Goal: Task Accomplishment & Management: Use online tool/utility

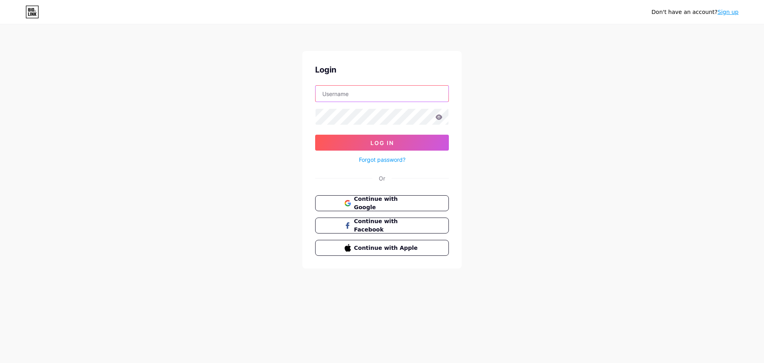
click at [339, 99] on input "text" at bounding box center [382, 94] width 133 height 16
type input "[EMAIL_ADDRESS][DOMAIN_NAME]"
click at [372, 135] on button "Log In" at bounding box center [382, 143] width 134 height 16
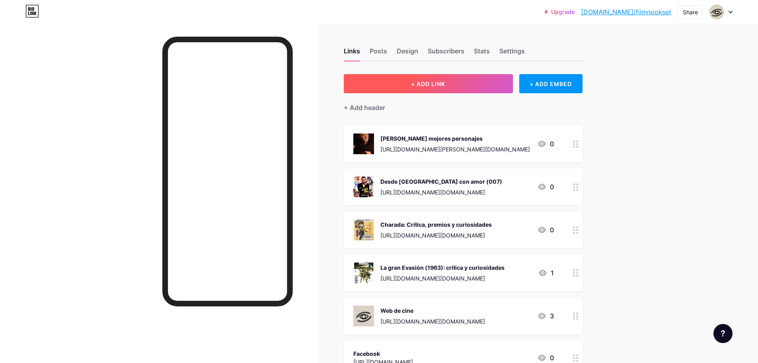
click at [455, 84] on button "+ ADD LINK" at bounding box center [428, 83] width 169 height 19
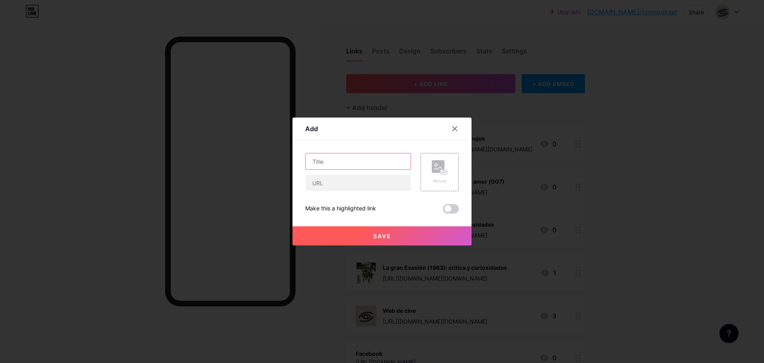
click at [337, 160] on input "text" at bounding box center [358, 161] width 105 height 16
type input "C"
click at [337, 160] on input "Monografía: El bueno, el feo" at bounding box center [358, 161] width 105 height 16
type input "Monografico: El bueno, el feo y el malo"
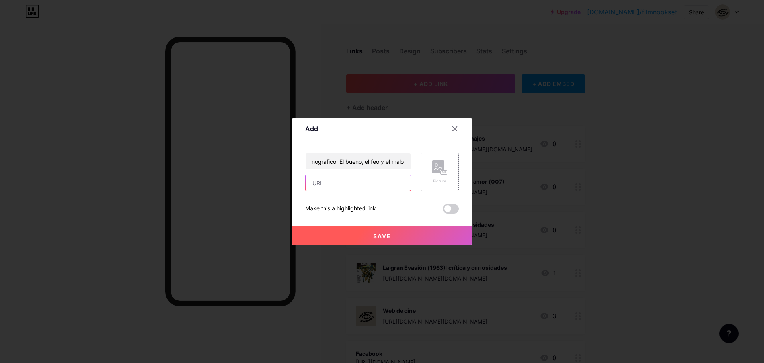
click at [343, 183] on input "text" at bounding box center [358, 183] width 105 height 16
click at [312, 181] on input "text" at bounding box center [358, 183] width 105 height 16
paste input "[URL][DOMAIN_NAME]"
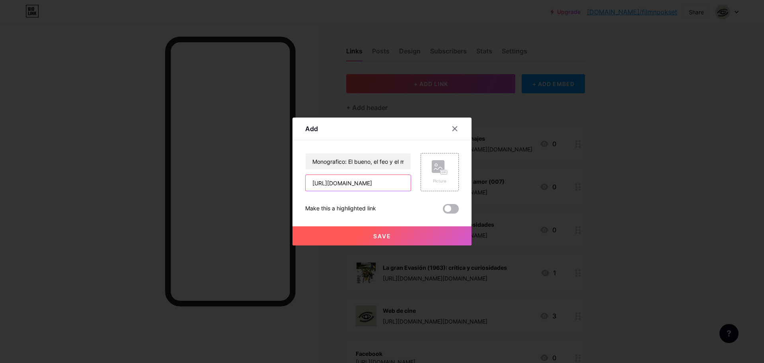
type input "[URL][DOMAIN_NAME]"
click at [451, 208] on span at bounding box center [451, 209] width 16 height 10
click at [443, 211] on input "checkbox" at bounding box center [443, 211] width 0 height 0
click at [436, 169] on rect at bounding box center [438, 166] width 13 height 13
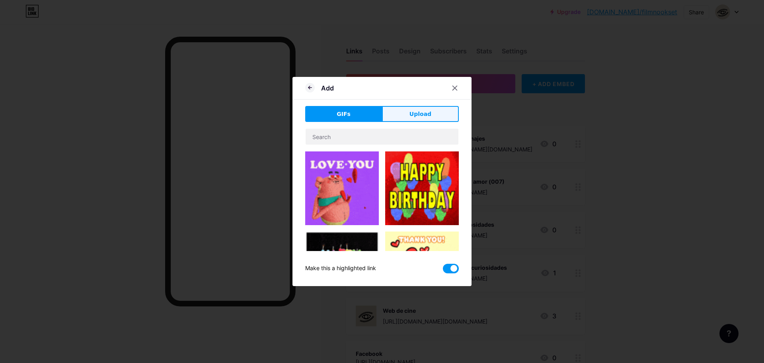
click at [409, 117] on button "Upload" at bounding box center [420, 114] width 77 height 16
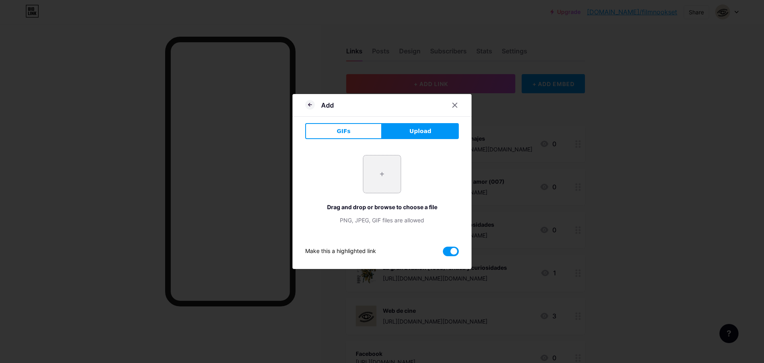
click at [382, 175] on input "file" at bounding box center [381, 173] width 37 height 37
type input "C:\fakepath\el-bueno-el-feo-el-malo-ig.jpg"
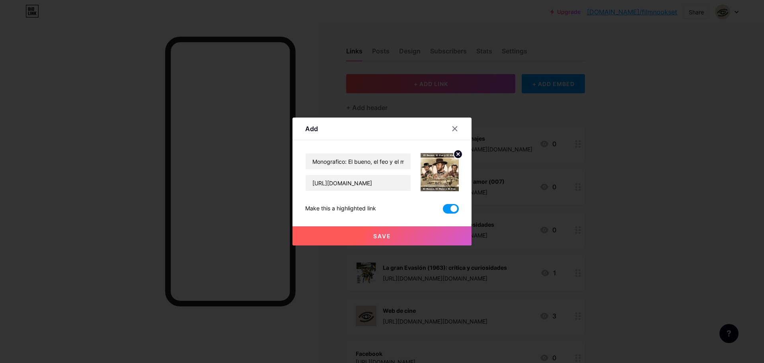
click at [398, 233] on button "Save" at bounding box center [382, 235] width 179 height 19
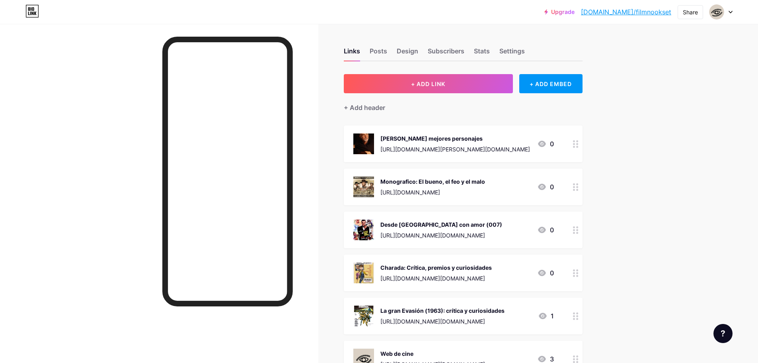
drag, startPoint x: 487, startPoint y: 186, endPoint x: 491, endPoint y: 160, distance: 27.0
click at [491, 160] on span "[PERSON_NAME] mejores personajes [URL][DOMAIN_NAME][PERSON_NAME][DOMAIN_NAME] 0…" at bounding box center [463, 311] width 239 height 373
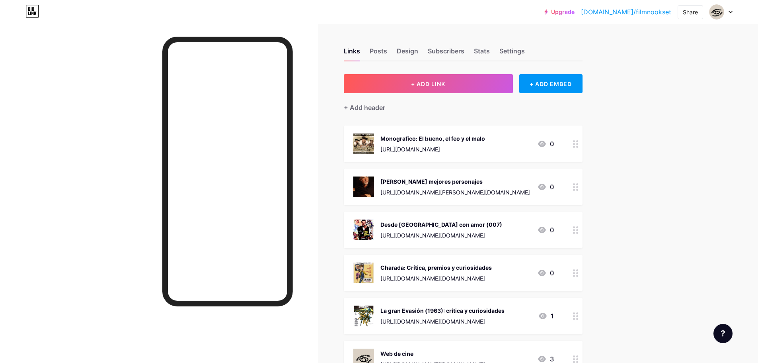
click at [577, 193] on div at bounding box center [576, 186] width 14 height 37
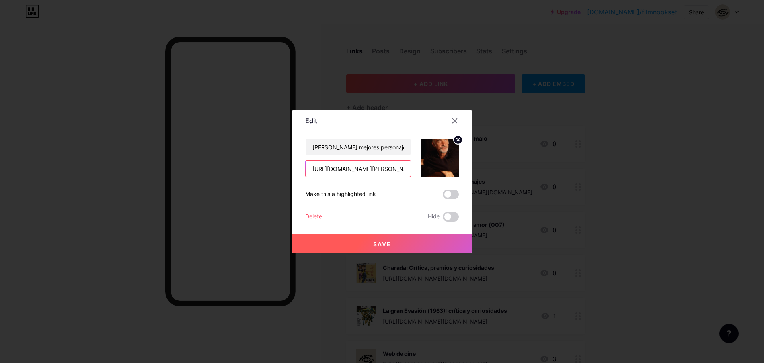
click at [377, 175] on input "[URL][DOMAIN_NAME][PERSON_NAME][DOMAIN_NAME]" at bounding box center [358, 168] width 105 height 16
drag, startPoint x: 392, startPoint y: 172, endPoint x: 426, endPoint y: 172, distance: 34.2
click at [426, 172] on div "[PERSON_NAME] mejores personajes [URL][DOMAIN_NAME][PERSON_NAME][DOMAIN_NAME]" at bounding box center [382, 157] width 154 height 38
click at [409, 168] on input "[URL][DOMAIN_NAME][PERSON_NAME][DOMAIN_NAME]" at bounding box center [358, 168] width 105 height 16
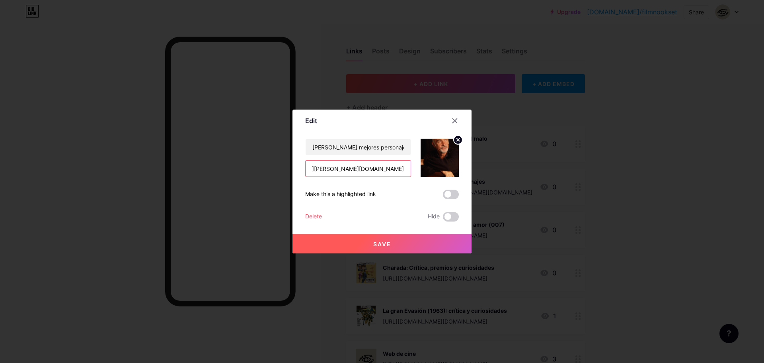
scroll to position [0, 82]
click at [446, 219] on span at bounding box center [451, 217] width 16 height 10
click at [443, 218] on input "checkbox" at bounding box center [443, 218] width 0 height 0
click at [453, 119] on icon at bounding box center [455, 121] width 4 height 4
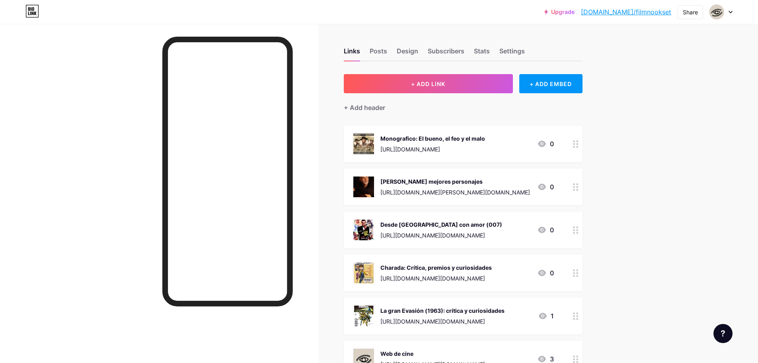
click at [483, 147] on div "[URL][DOMAIN_NAME]" at bounding box center [432, 149] width 105 height 8
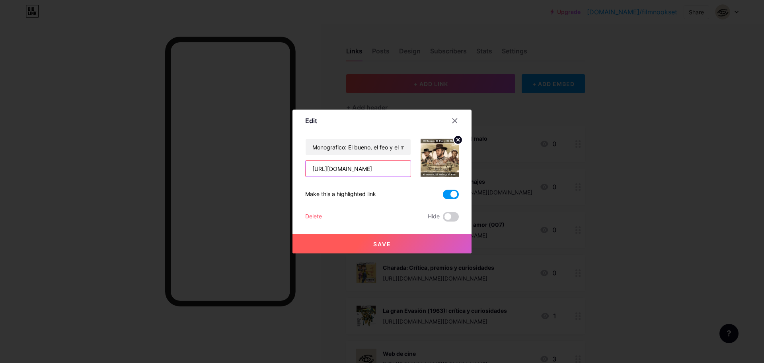
click at [387, 170] on input "[URL][DOMAIN_NAME]" at bounding box center [358, 168] width 105 height 16
paste input "?utm_source=[DOMAIN_NAME]&utm_medium=link&utm_campaign=biolink"
type input "[URL][DOMAIN_NAME][DOMAIN_NAME]"
click at [391, 244] on button "Save" at bounding box center [382, 243] width 179 height 19
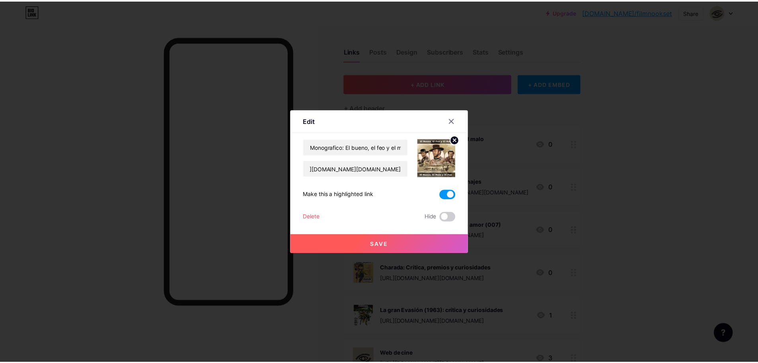
scroll to position [0, 0]
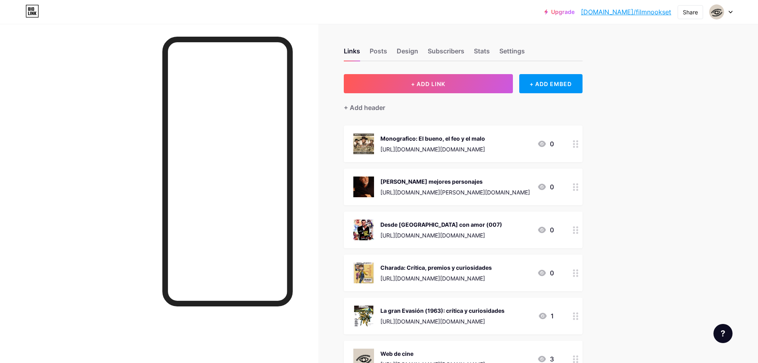
click at [425, 138] on div "Monografico: El bueno, el feo y el malo" at bounding box center [432, 138] width 105 height 8
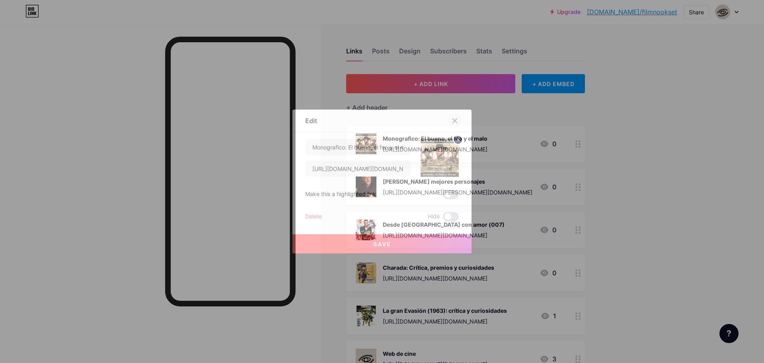
click at [456, 118] on icon at bounding box center [455, 120] width 6 height 6
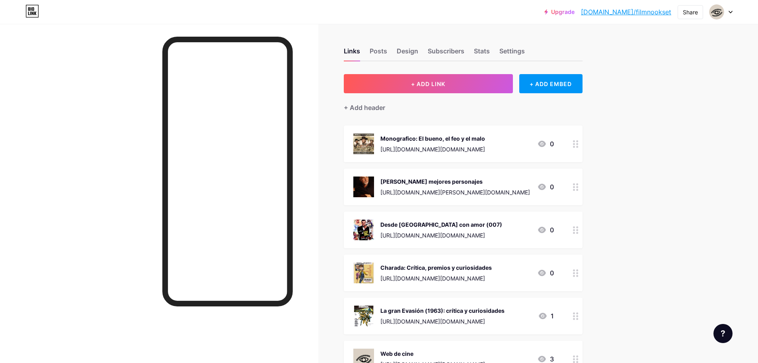
click at [429, 148] on div "[URL][DOMAIN_NAME][DOMAIN_NAME]" at bounding box center [432, 149] width 105 height 8
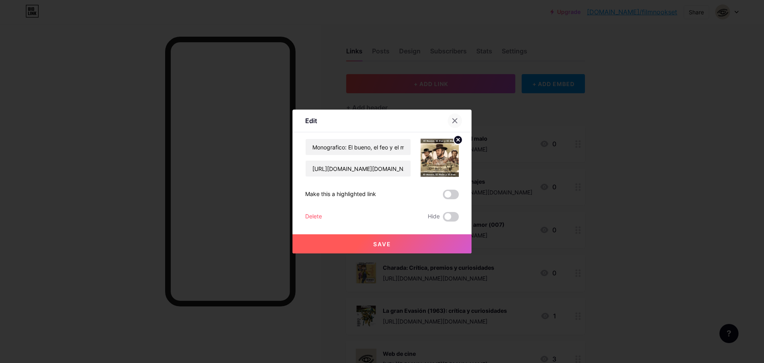
click at [457, 114] on div at bounding box center [455, 120] width 14 height 14
